Goal: Information Seeking & Learning: Learn about a topic

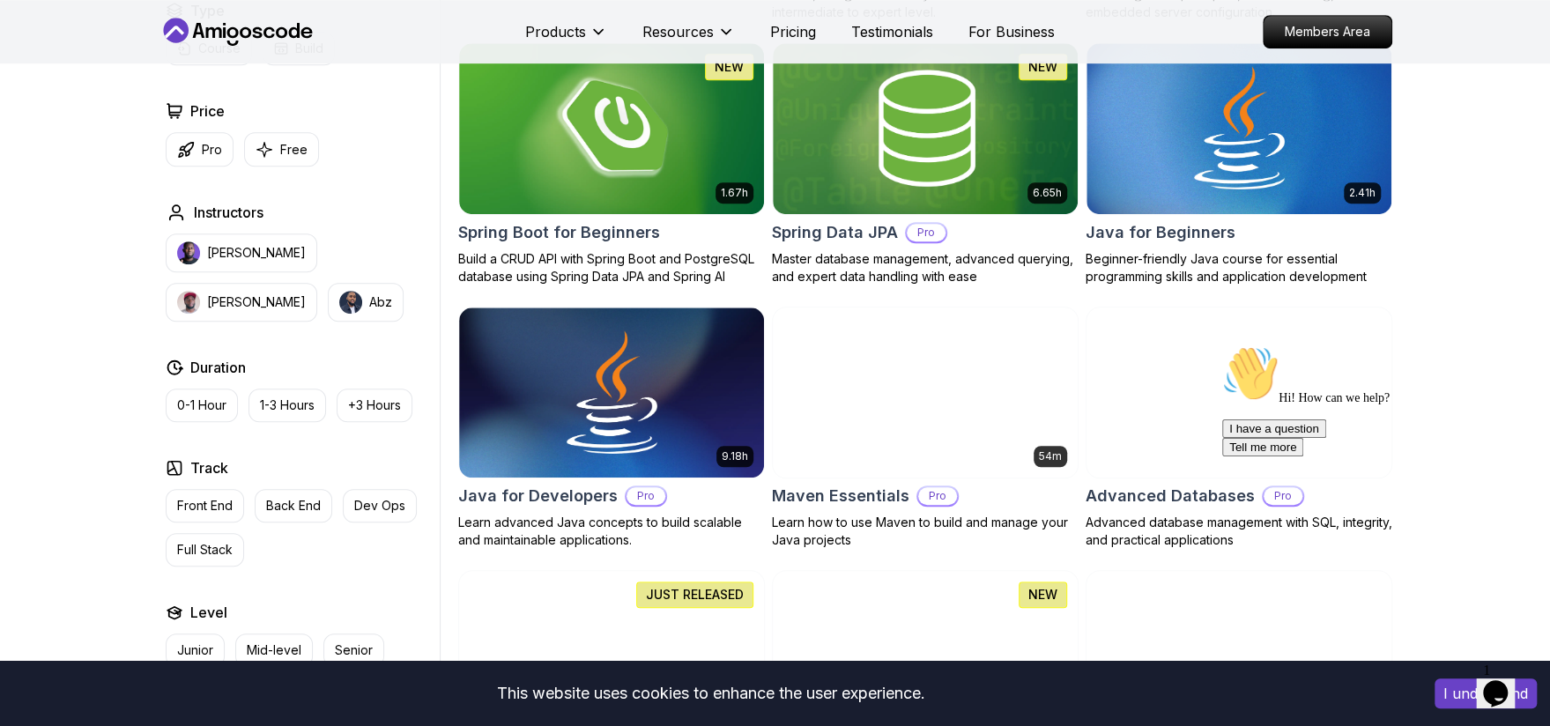
scroll to position [705, 0]
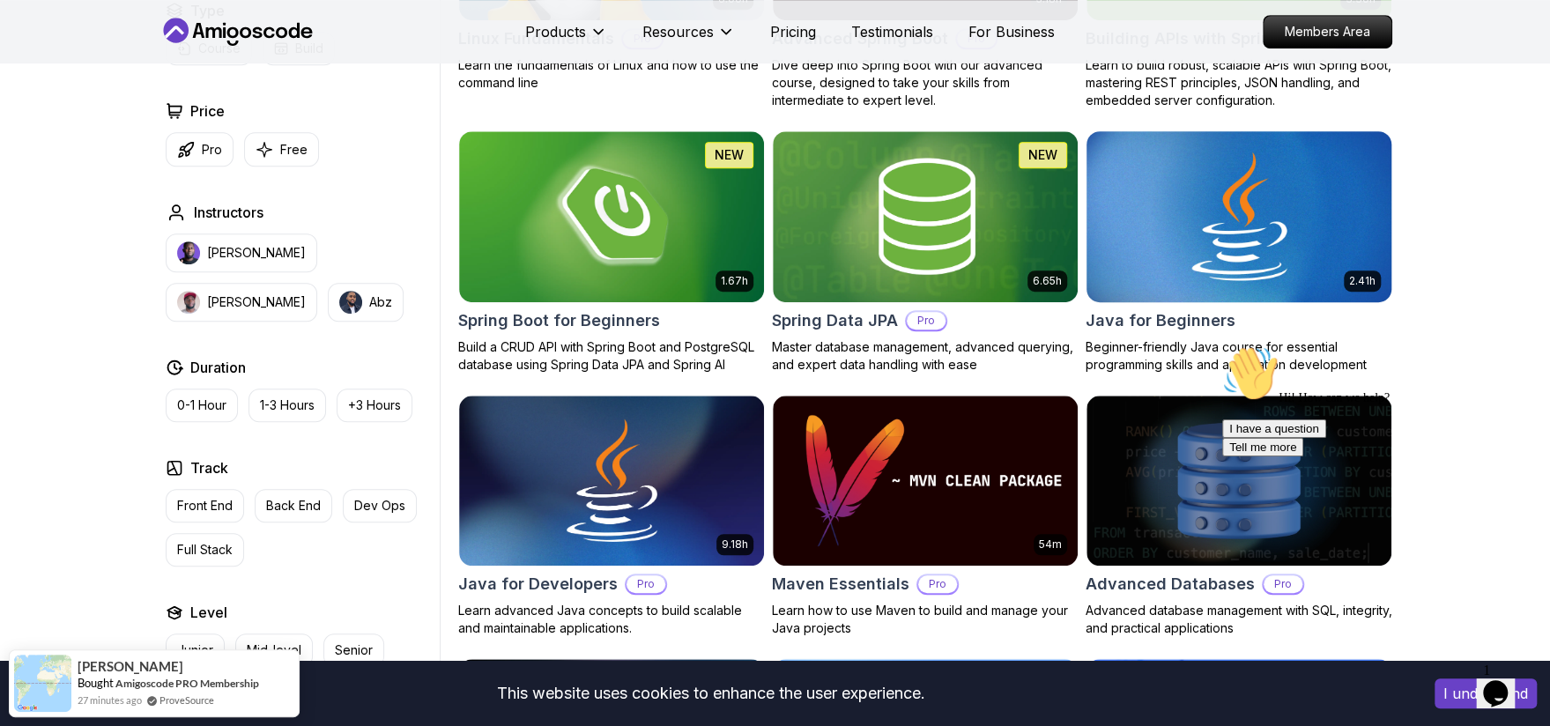
click at [1228, 221] on img at bounding box center [1238, 216] width 320 height 179
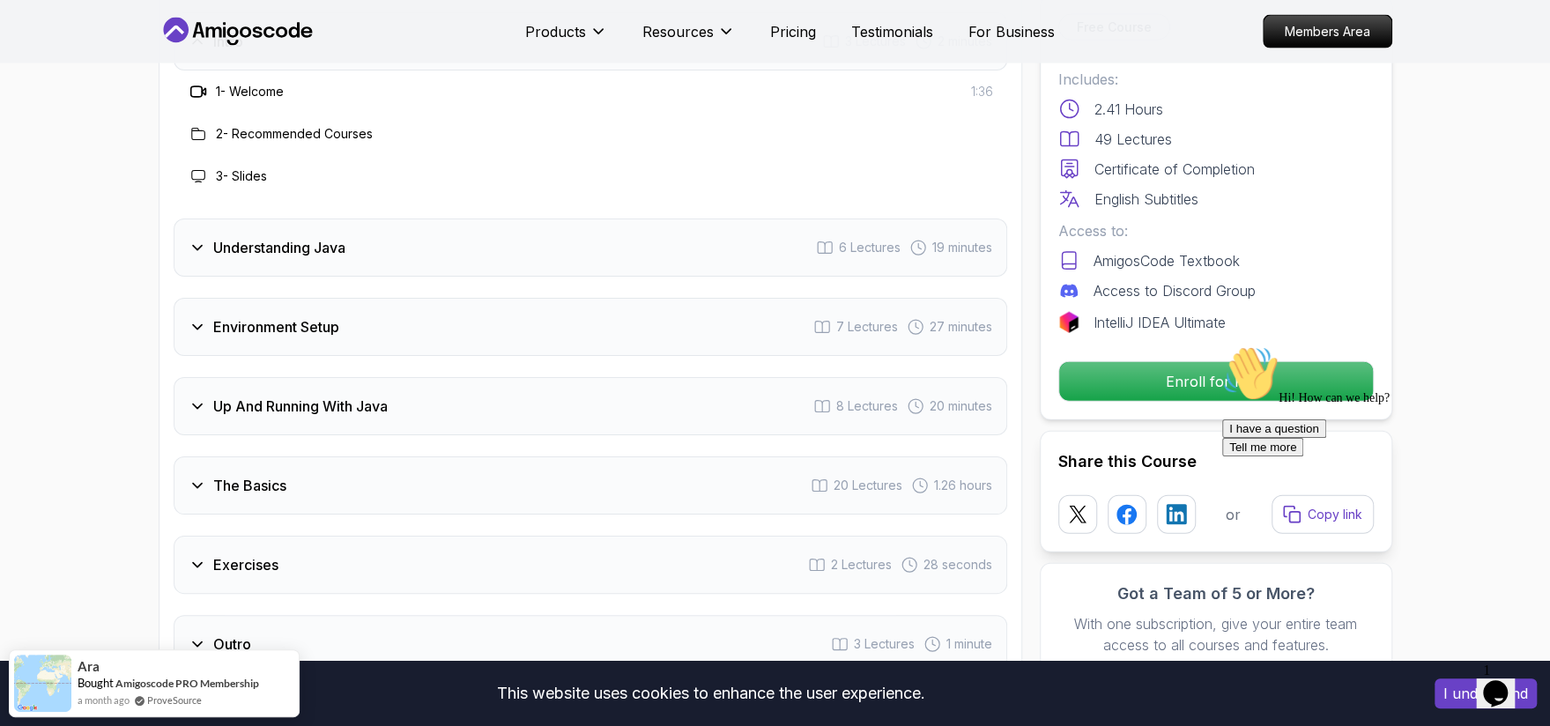
scroll to position [2731, 0]
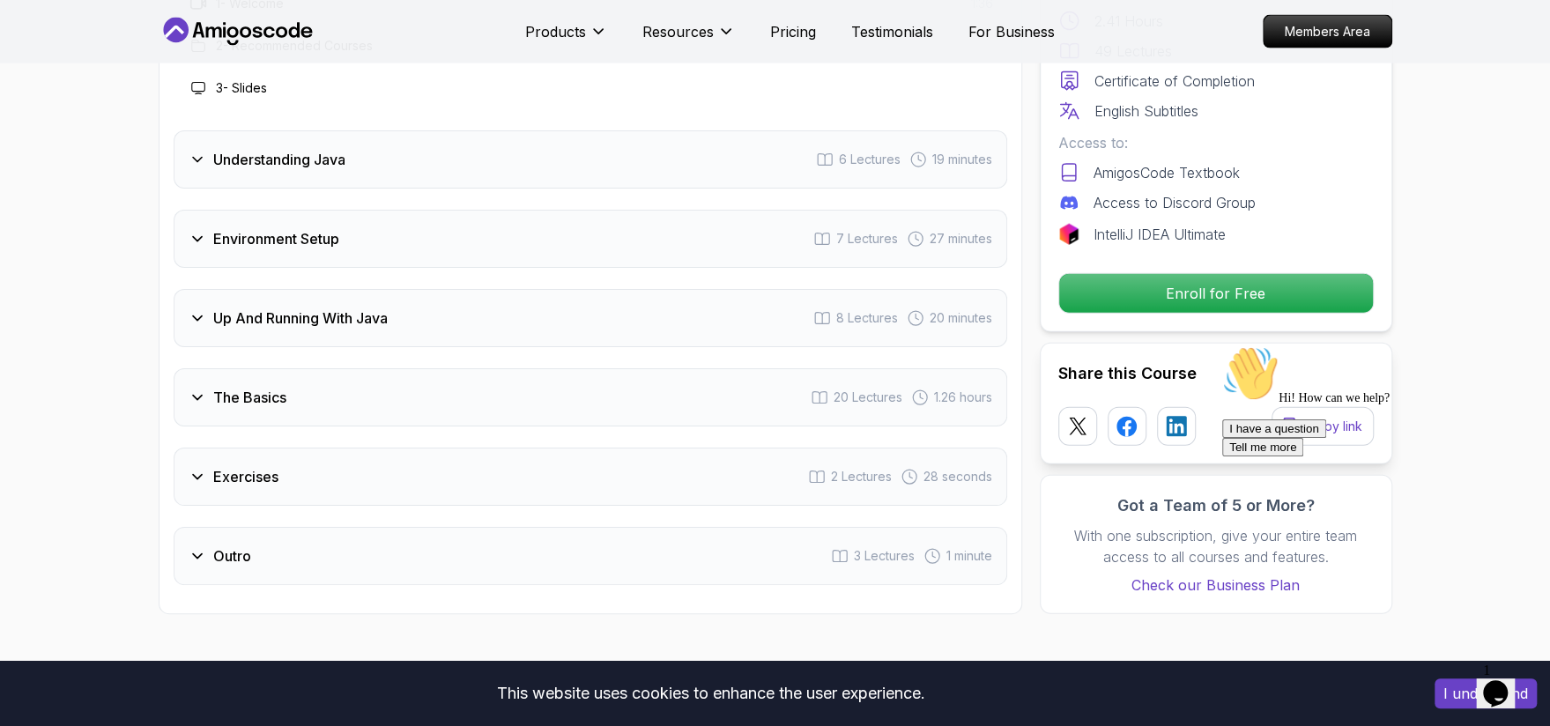
click at [194, 389] on icon at bounding box center [198, 398] width 18 height 18
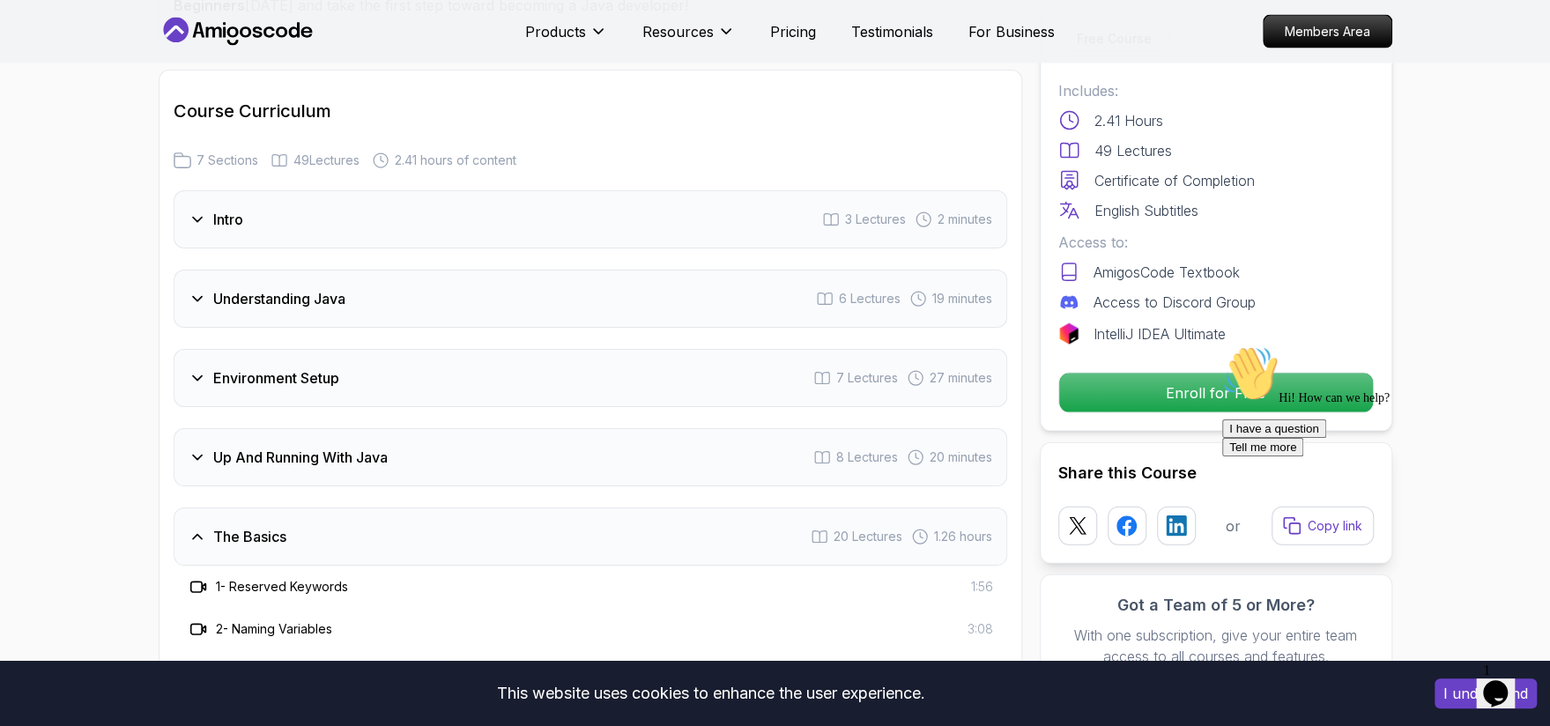
scroll to position [2467, 0]
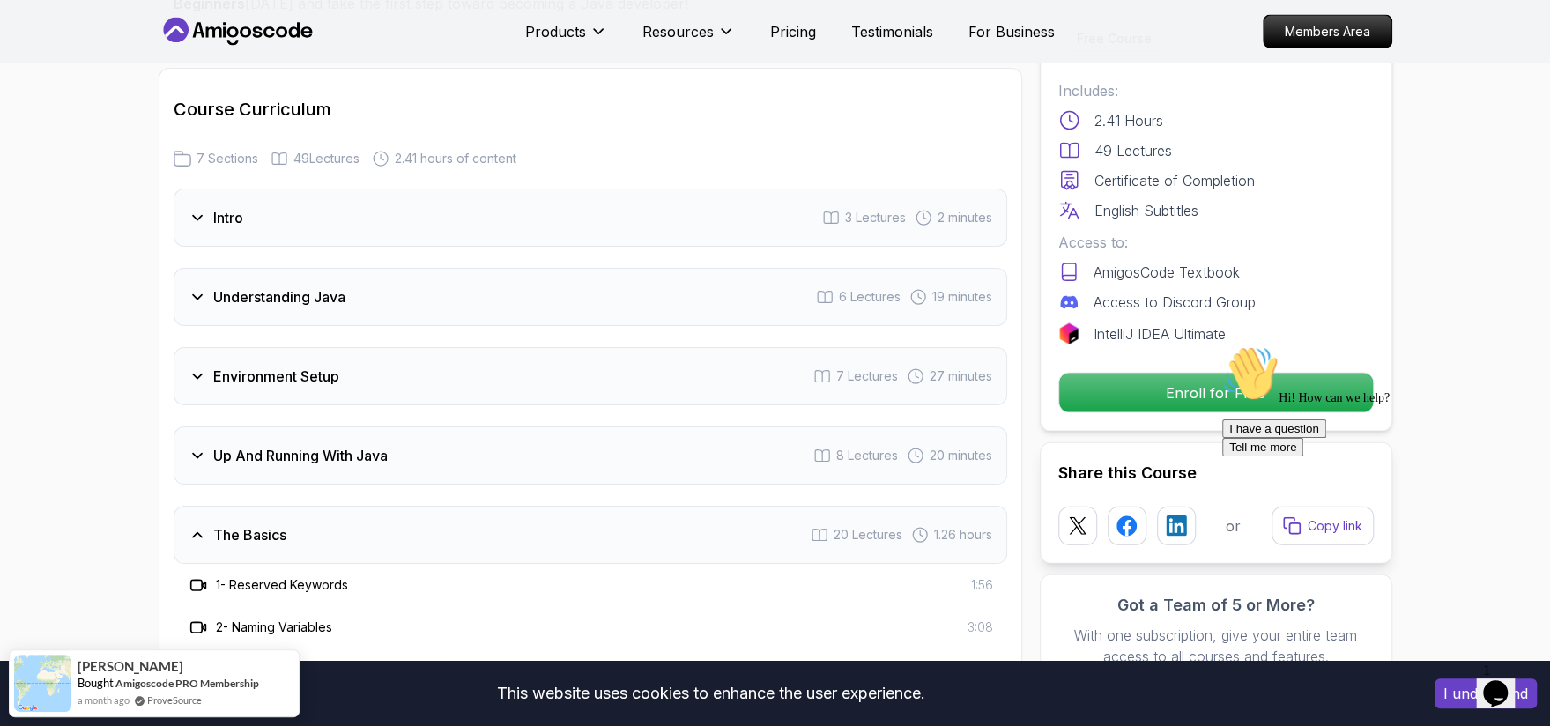
click at [1459, 692] on button "I understand" at bounding box center [1485, 693] width 102 height 30
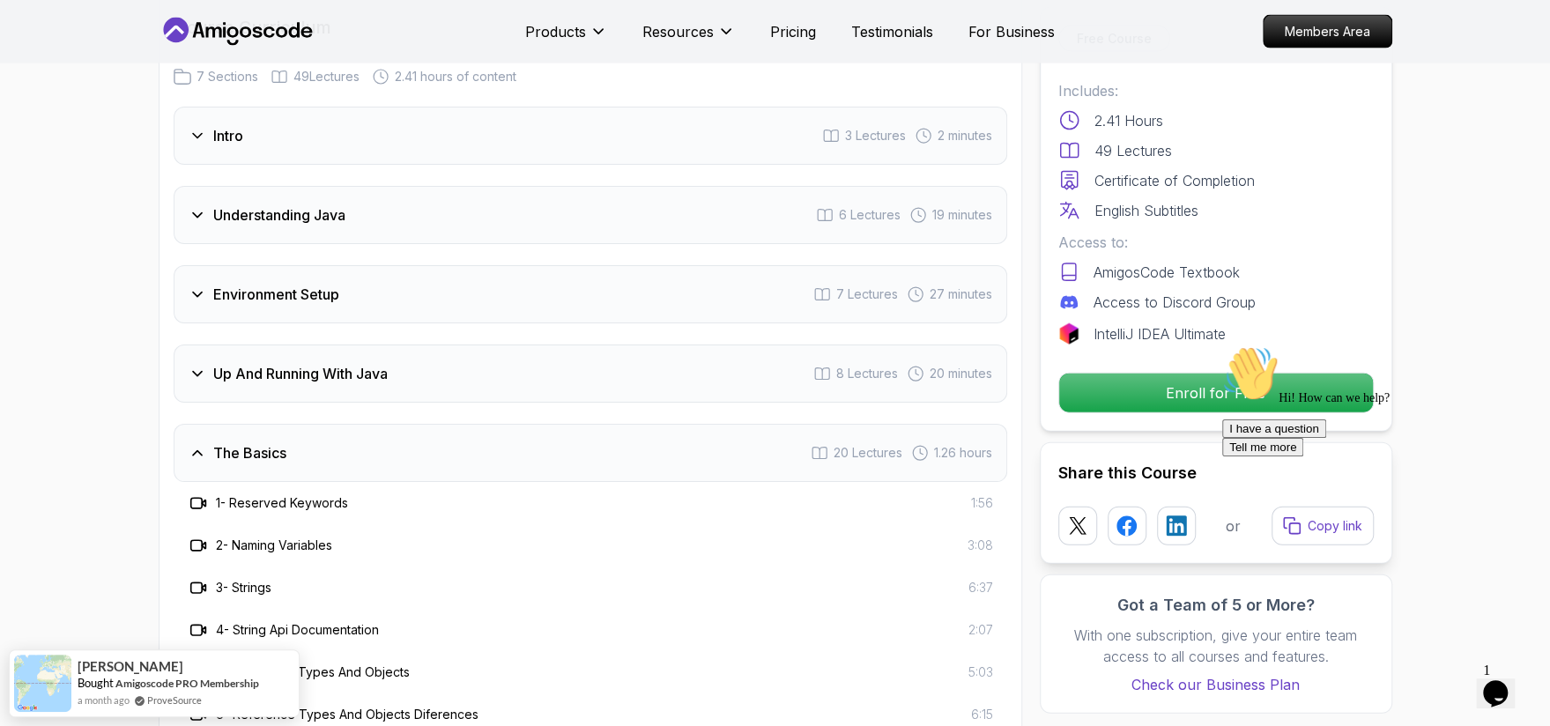
scroll to position [2555, 0]
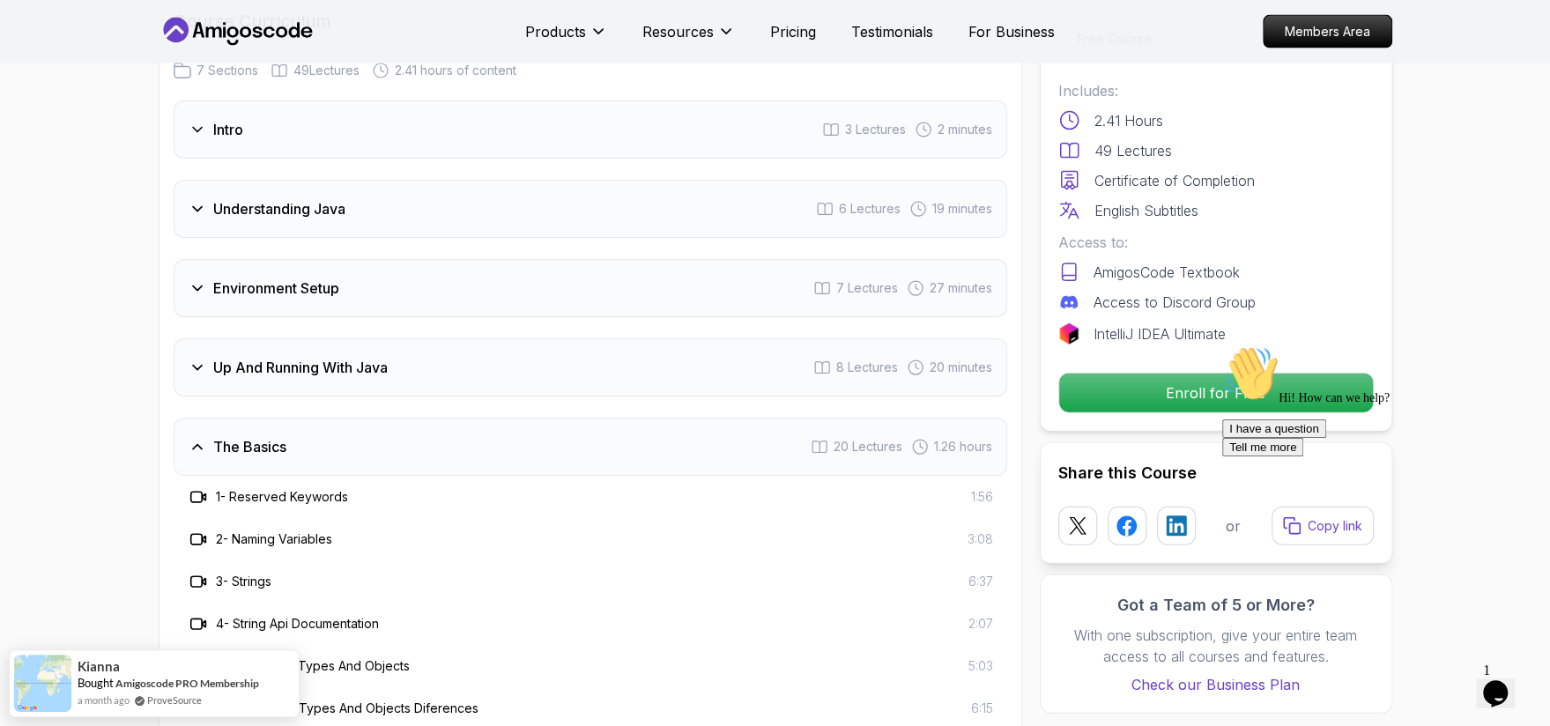
click at [206, 357] on div "Up And Running With Java" at bounding box center [288, 367] width 199 height 21
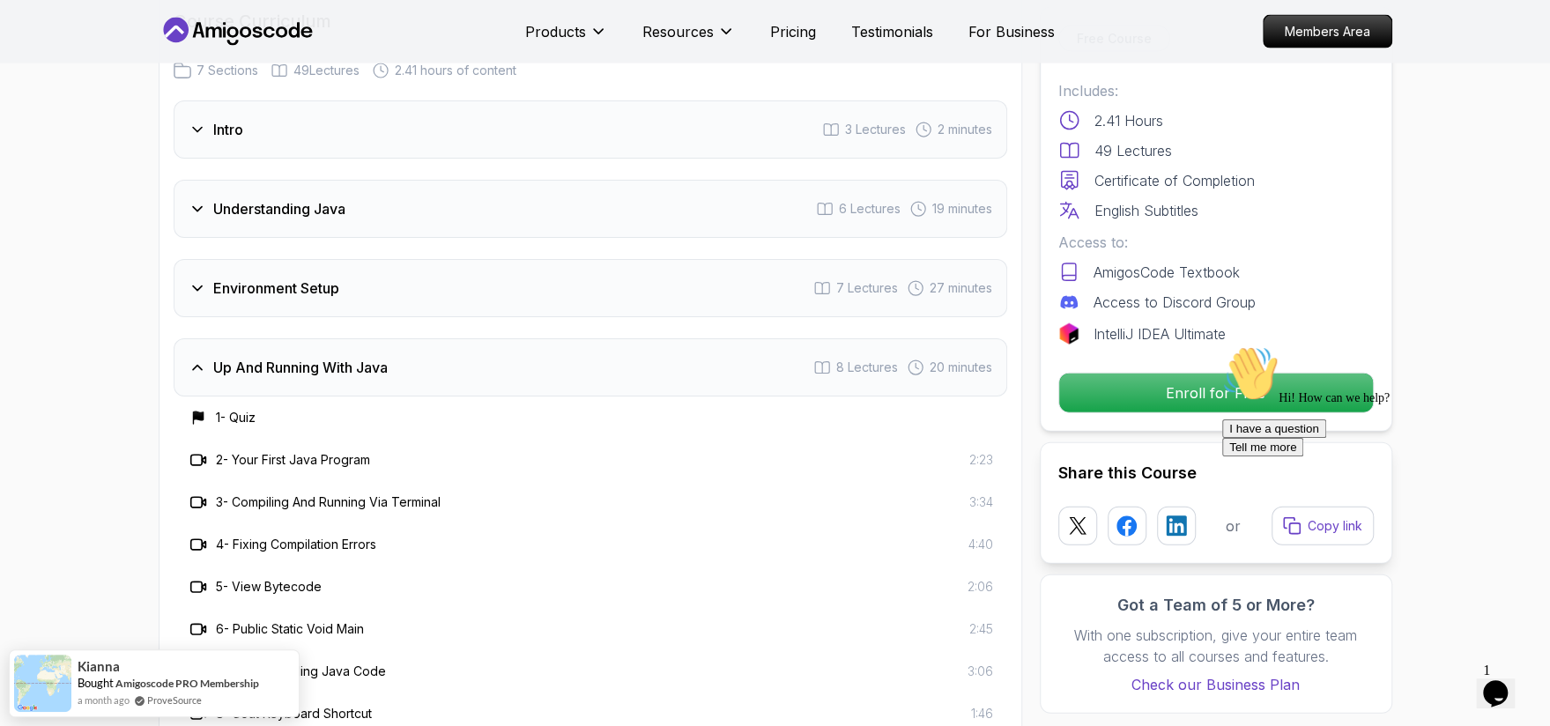
click at [204, 359] on icon at bounding box center [198, 368] width 18 height 18
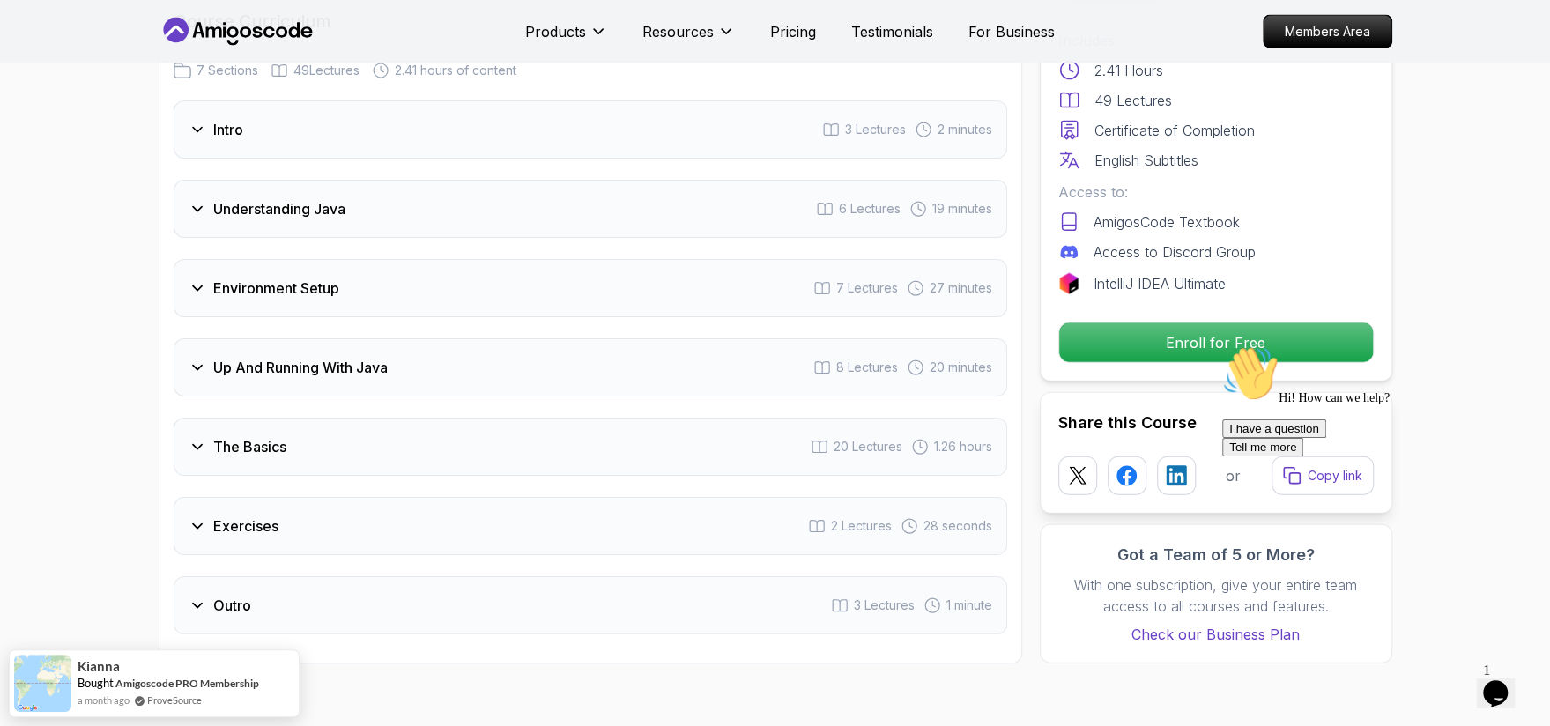
click at [199, 279] on icon at bounding box center [198, 288] width 18 height 18
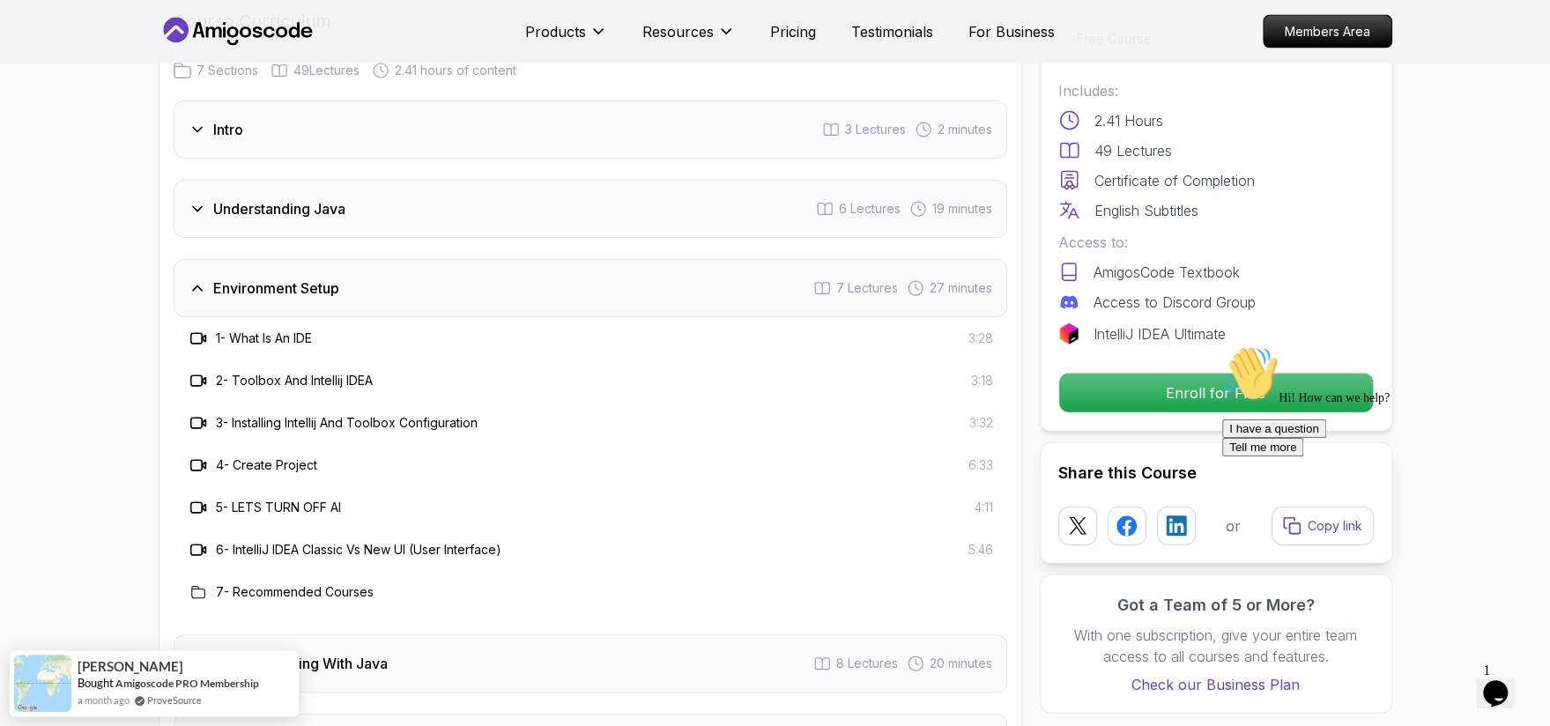
click at [200, 279] on icon at bounding box center [198, 288] width 18 height 18
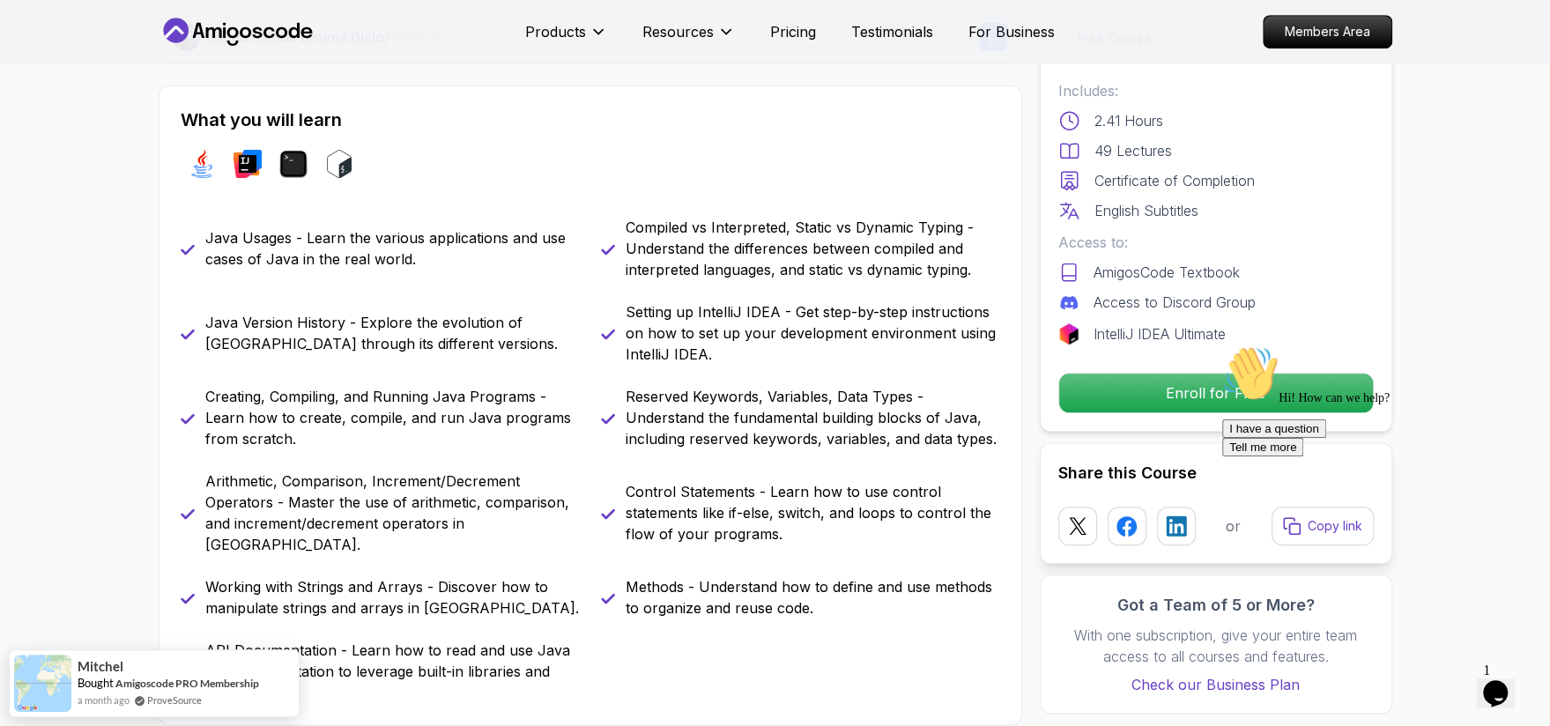
scroll to position [617, 0]
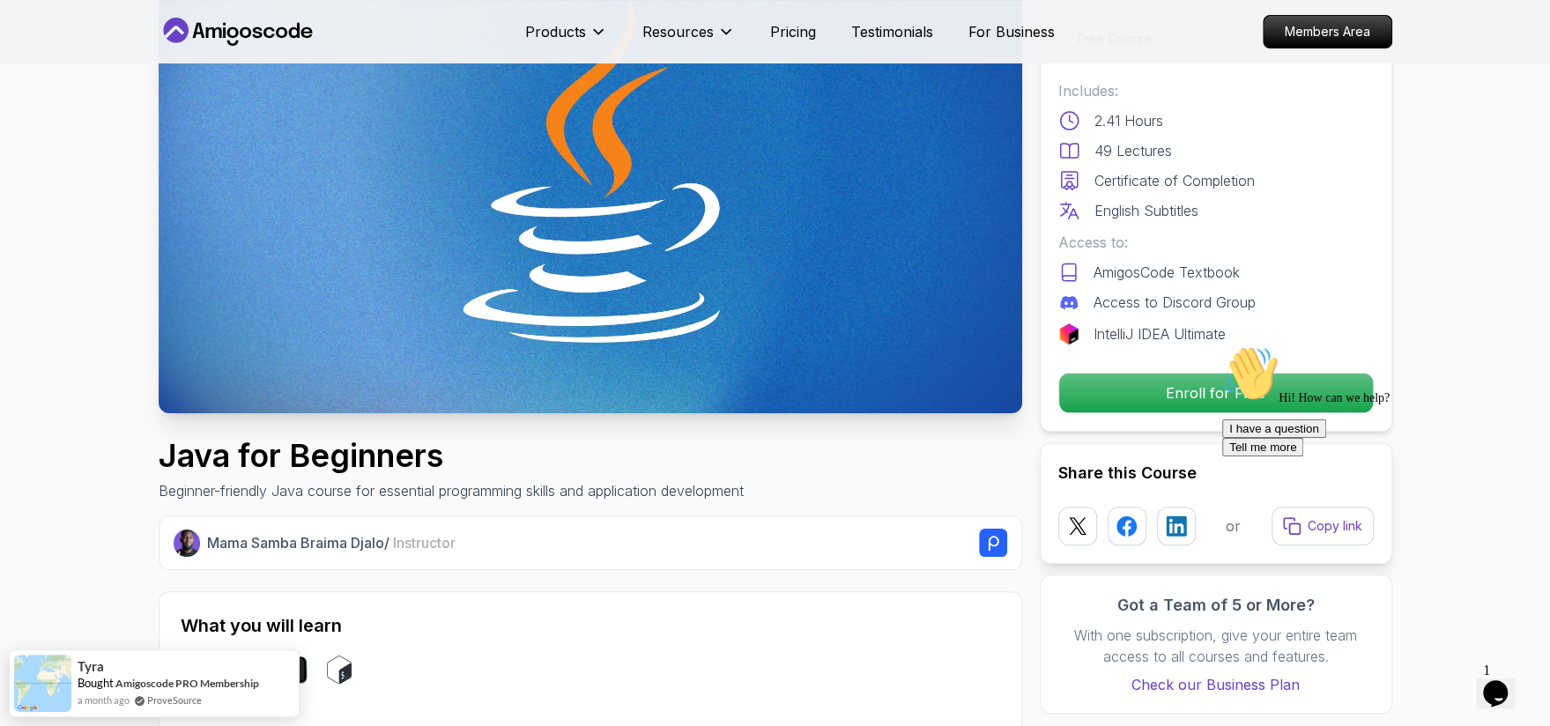
scroll to position [176, 0]
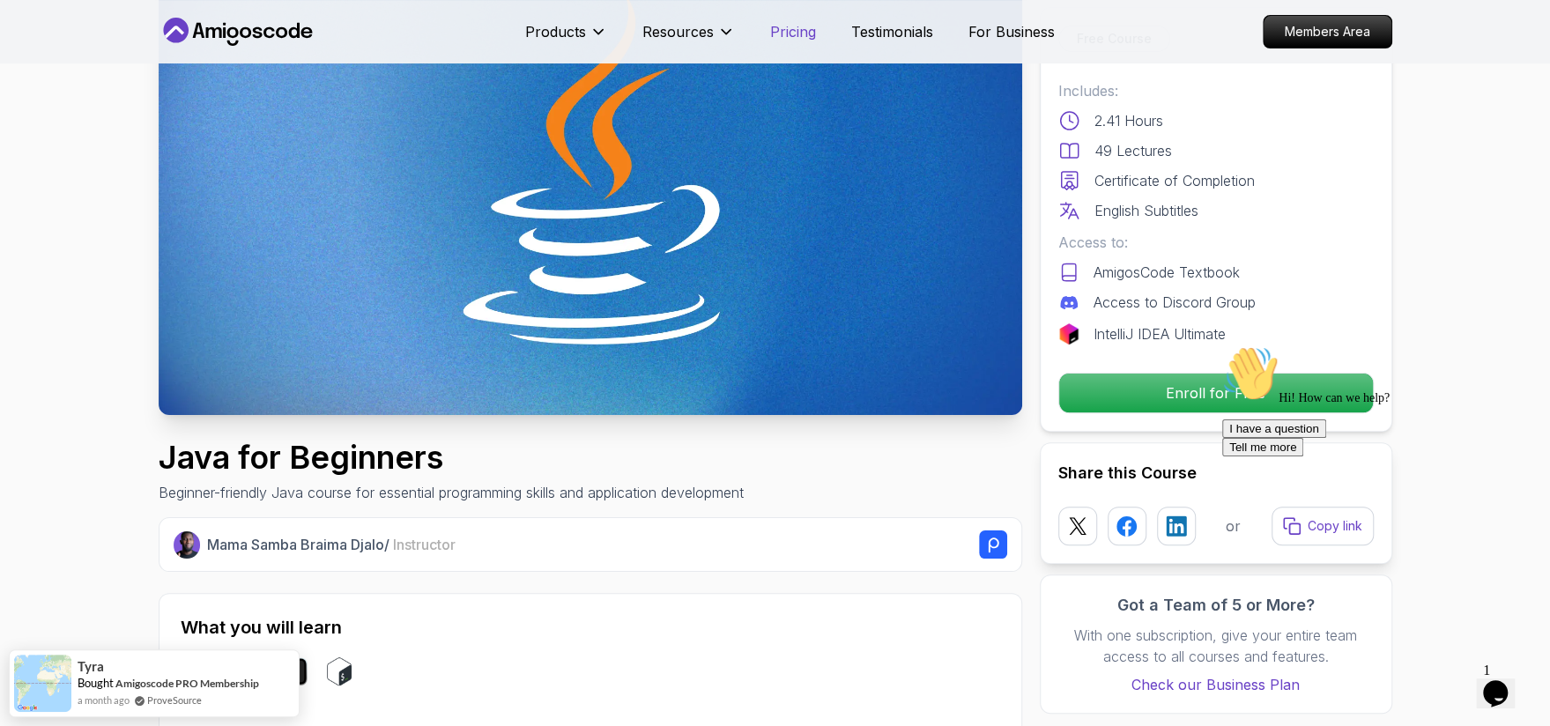
click at [790, 38] on p "Pricing" at bounding box center [793, 31] width 46 height 21
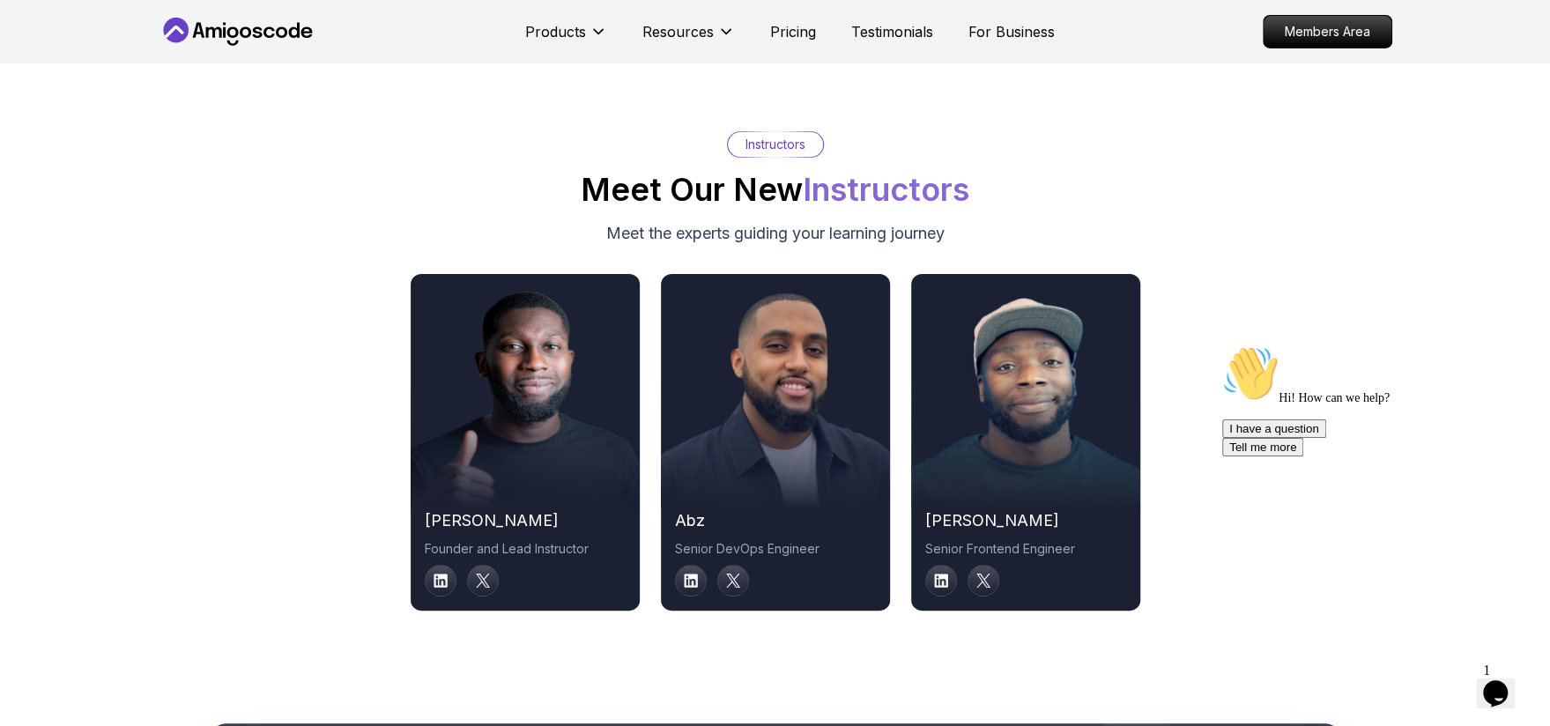
scroll to position [8734, 0]
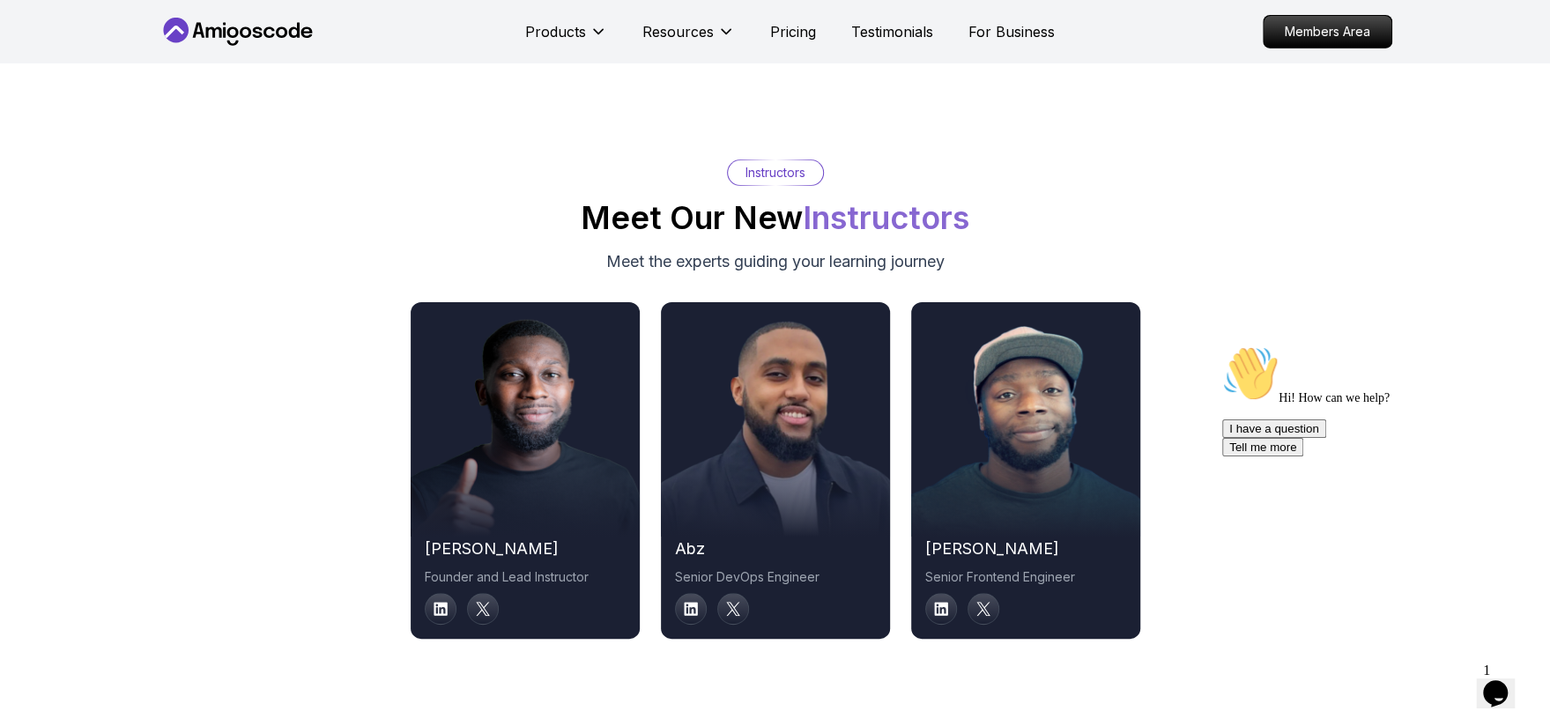
drag, startPoint x: 130, startPoint y: 248, endPoint x: 90, endPoint y: 204, distance: 59.2
click at [90, 204] on div "Instructors Meet Our New Instructors Meet the experts guiding your learning jou…" at bounding box center [775, 399] width 1550 height 648
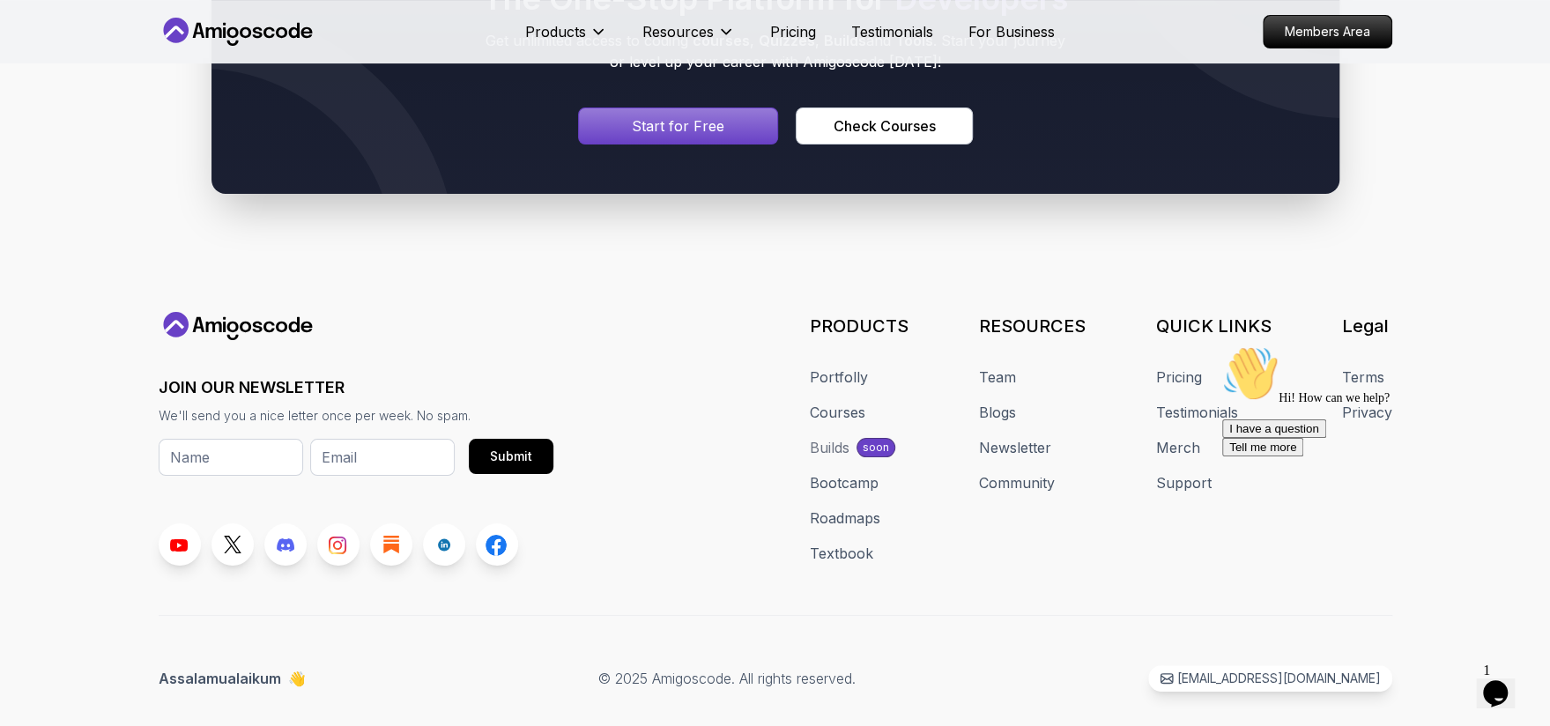
scroll to position [9569, 0]
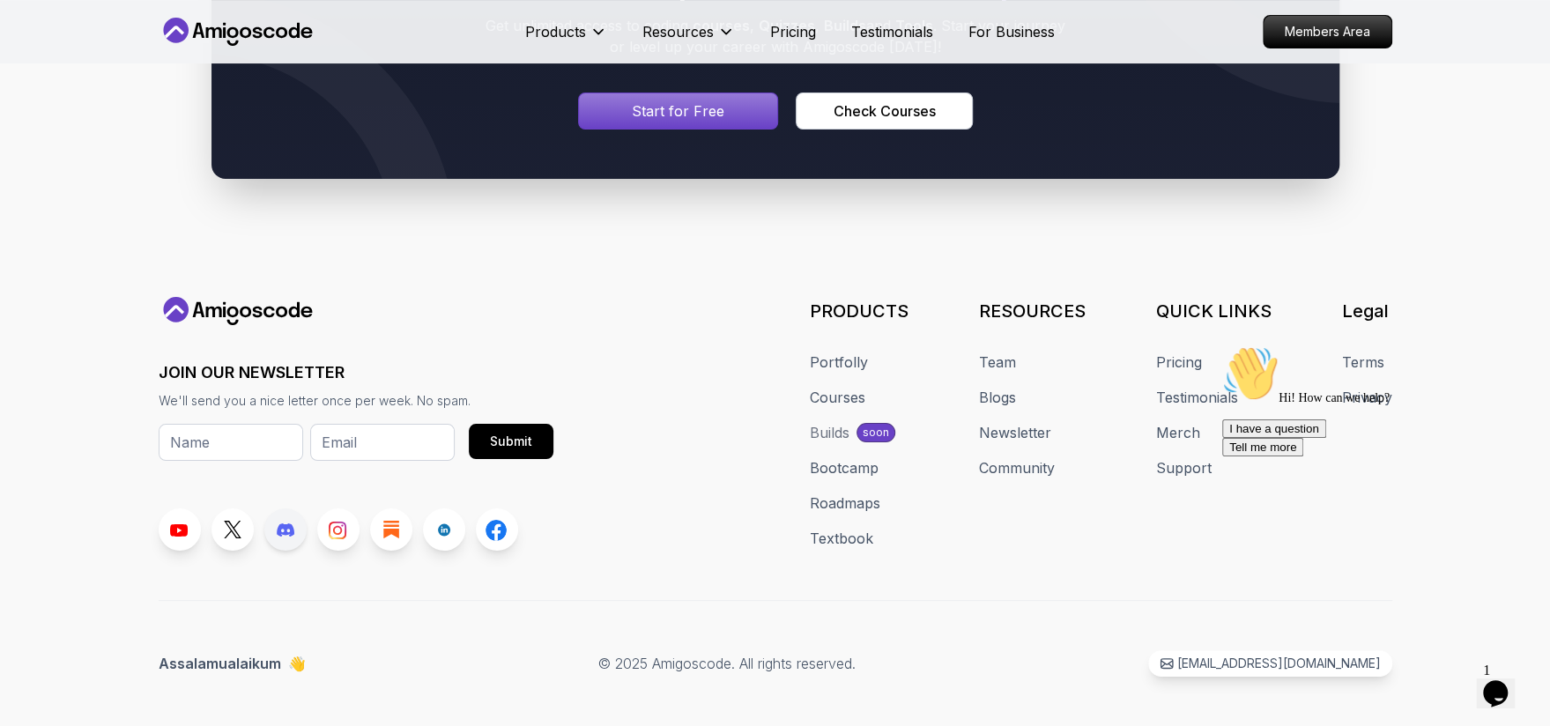
click at [280, 523] on icon at bounding box center [286, 529] width 18 height 13
click at [238, 521] on icon at bounding box center [233, 530] width 18 height 18
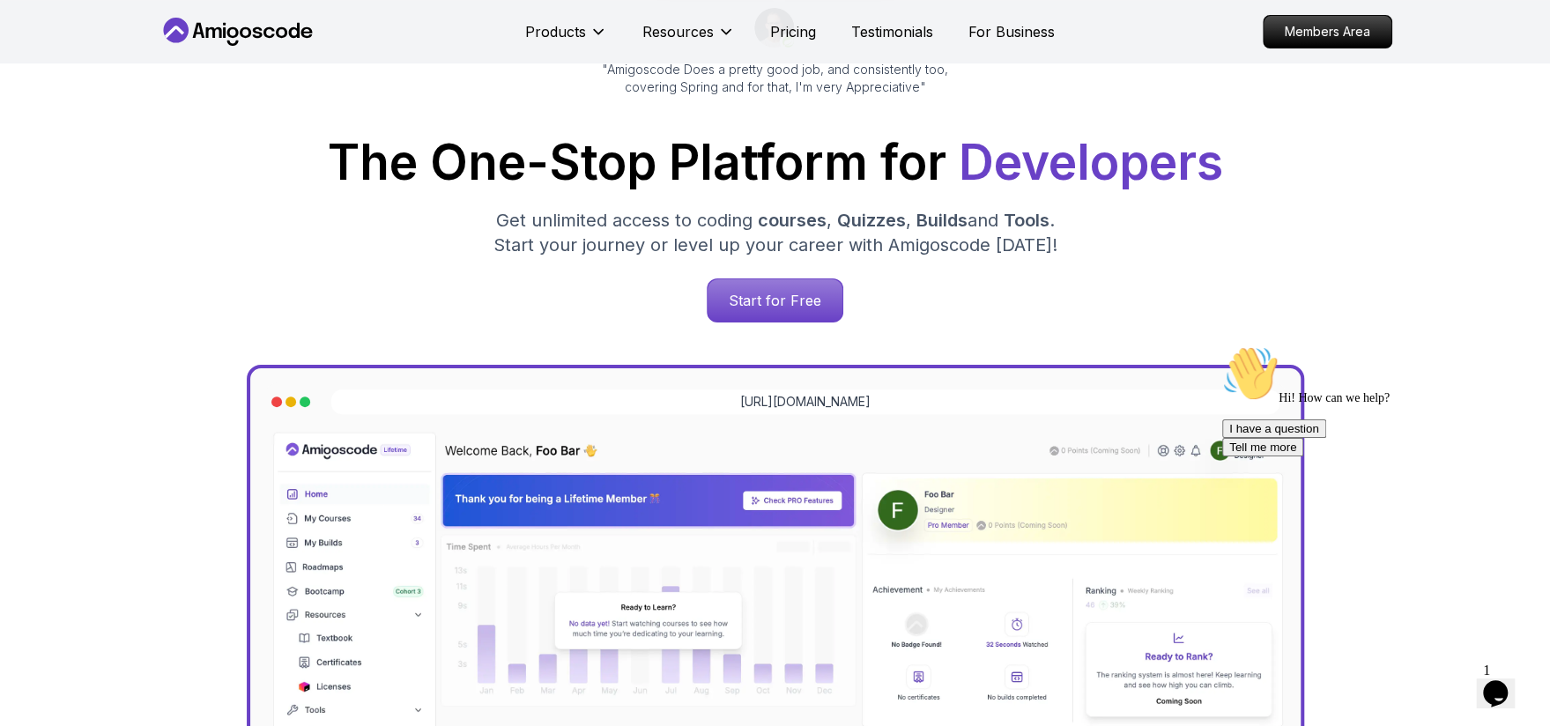
scroll to position [0, 0]
